Goal: Information Seeking & Learning: Learn about a topic

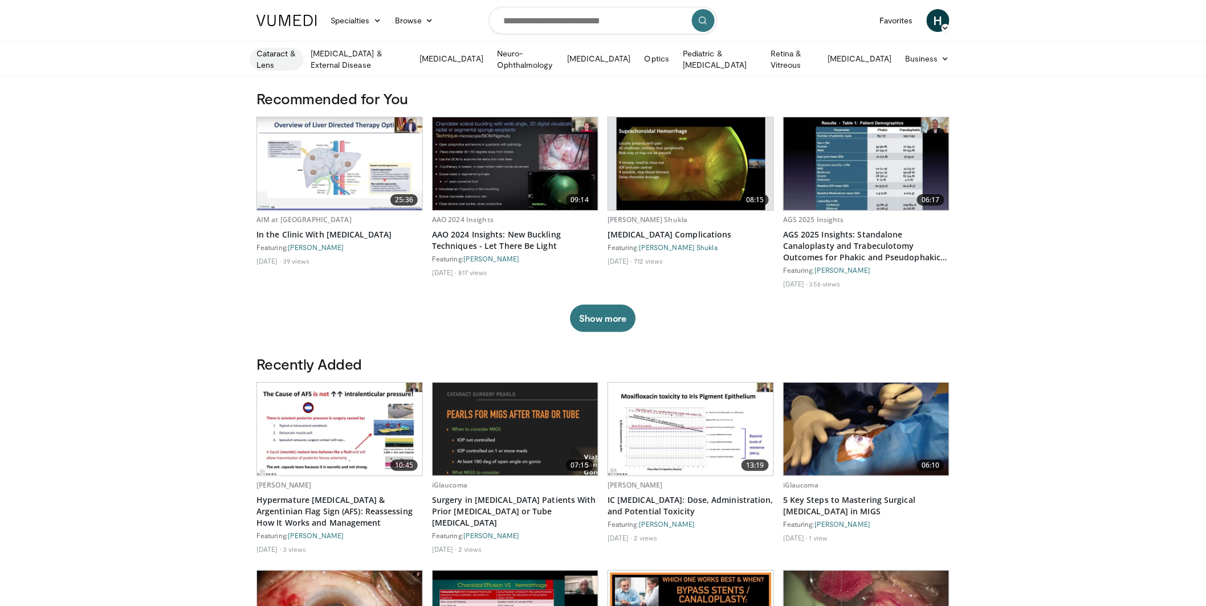
click at [287, 60] on link "Cataract & Lens" at bounding box center [277, 59] width 54 height 23
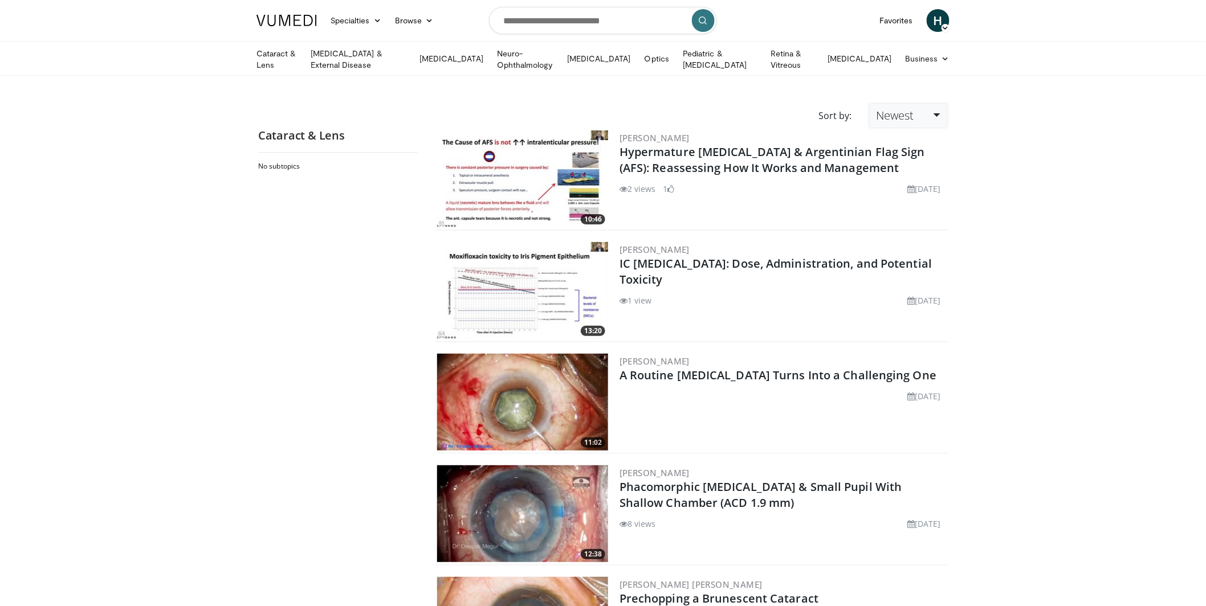
click at [936, 113] on link "Newest" at bounding box center [908, 115] width 79 height 25
click at [917, 195] on link "Views" at bounding box center [915, 198] width 90 height 18
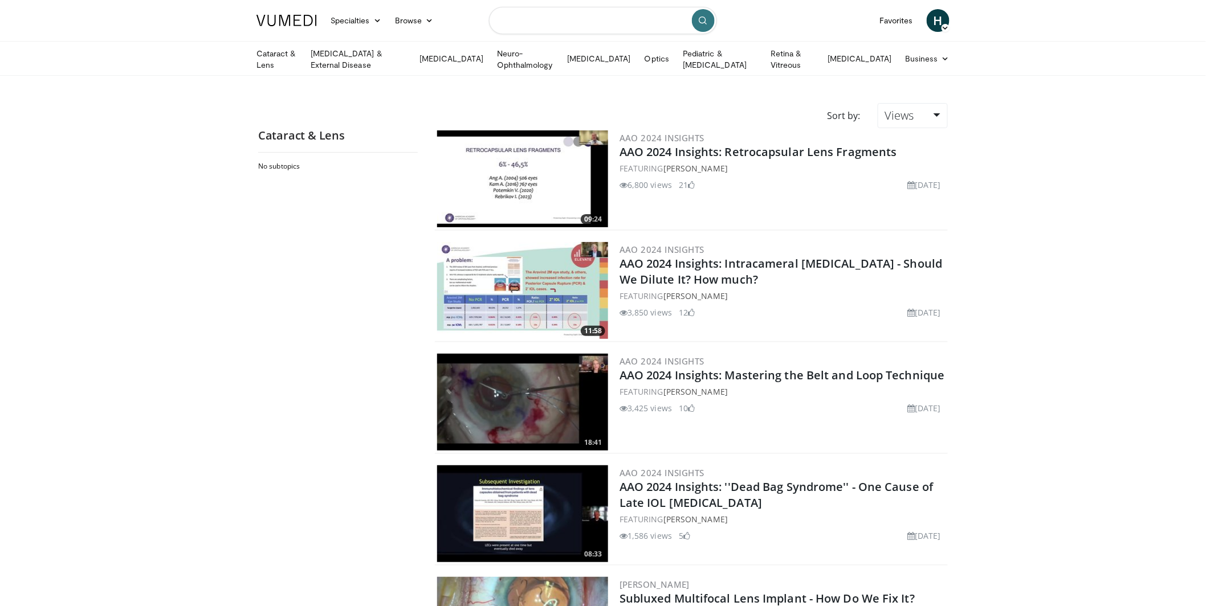
click at [542, 26] on input "Search topics, interventions" at bounding box center [603, 20] width 228 height 27
type input "**********"
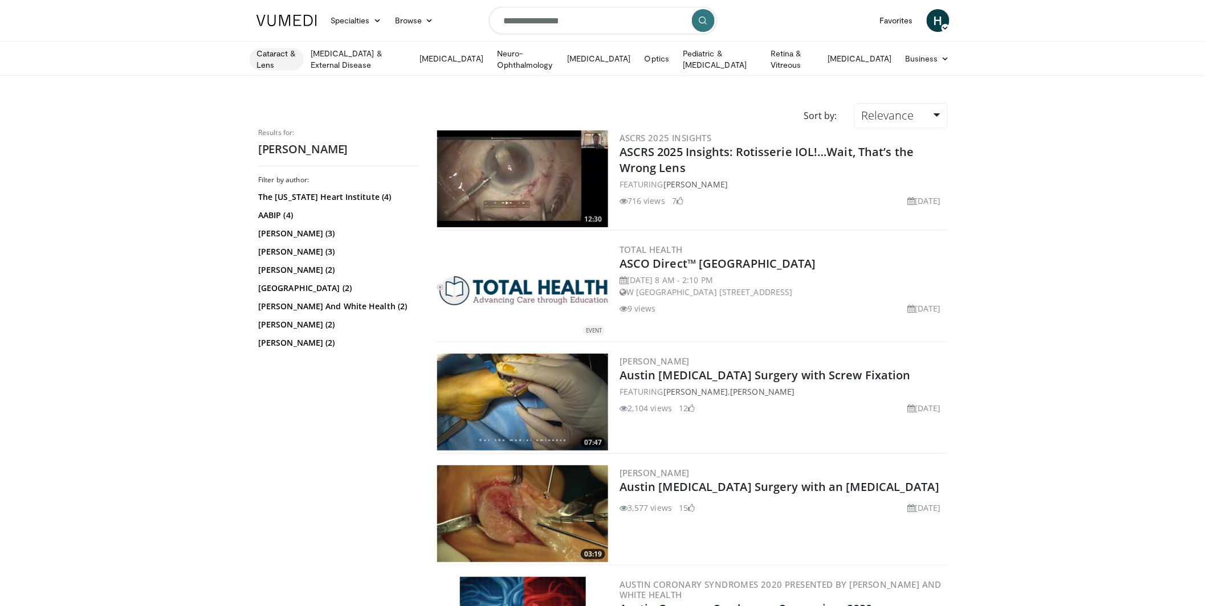
click at [292, 58] on link "Cataract & Lens" at bounding box center [277, 59] width 54 height 23
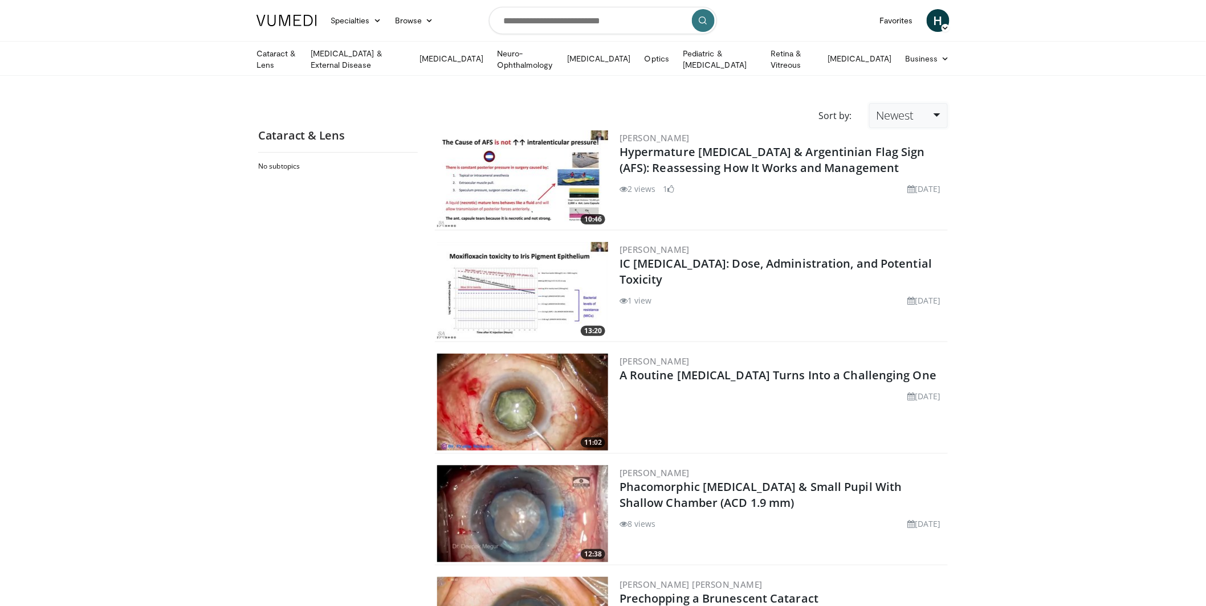
click at [940, 113] on link "Newest" at bounding box center [908, 115] width 79 height 25
click at [916, 194] on link "Views" at bounding box center [915, 198] width 90 height 18
